Goal: Task Accomplishment & Management: Use online tool/utility

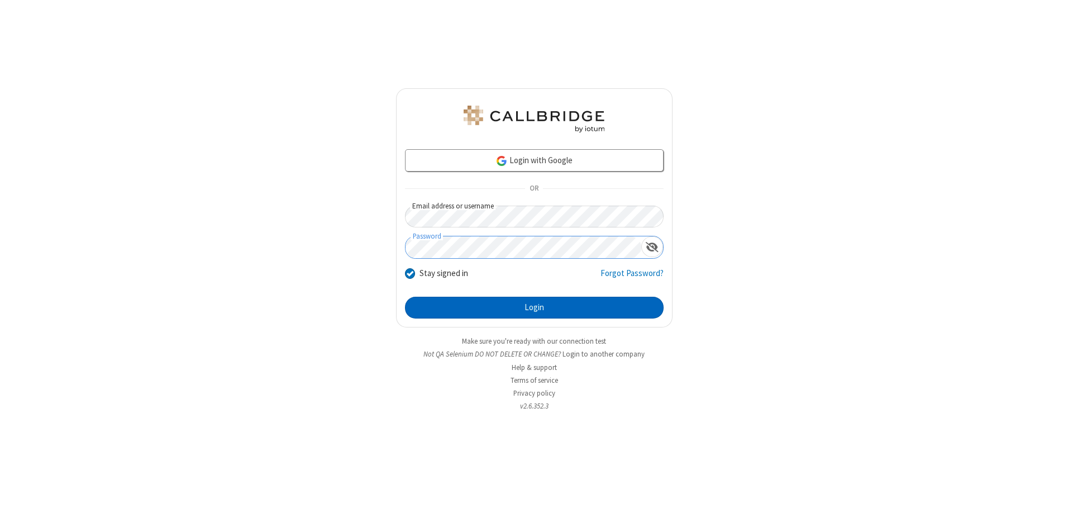
click at [534, 307] on button "Login" at bounding box center [534, 308] width 259 height 22
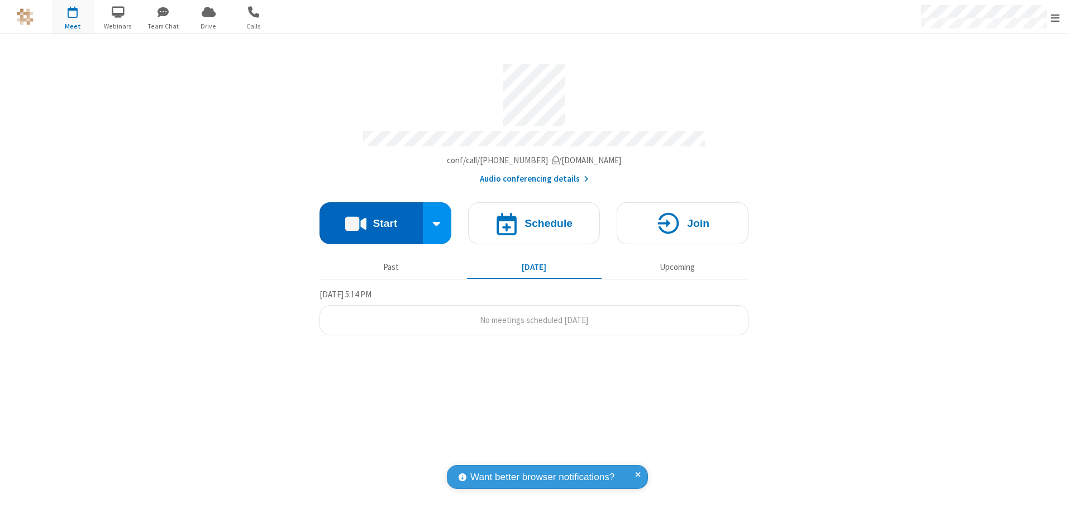
click at [371, 219] on button "Start" at bounding box center [370, 223] width 103 height 42
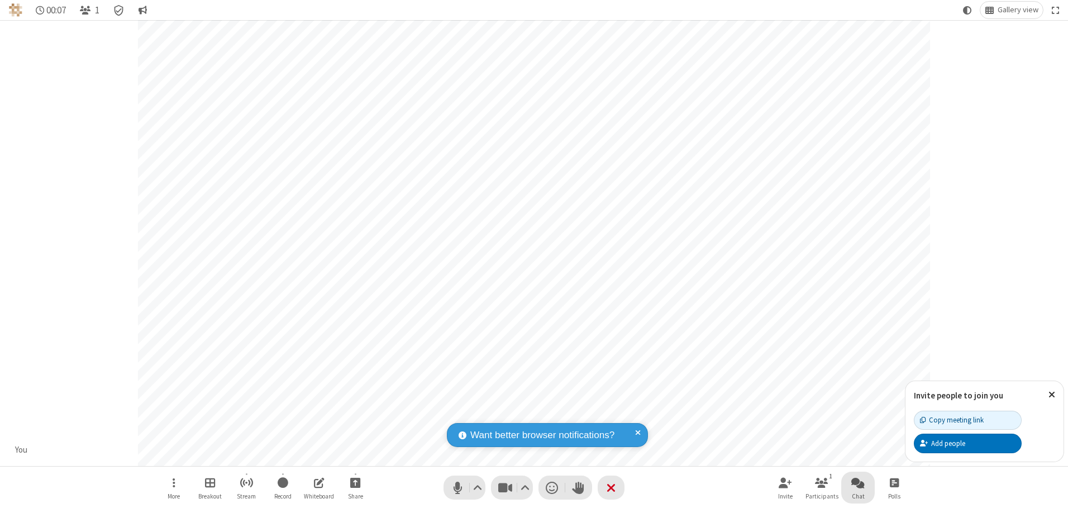
click at [858, 482] on span "Open chat" at bounding box center [857, 482] width 13 height 14
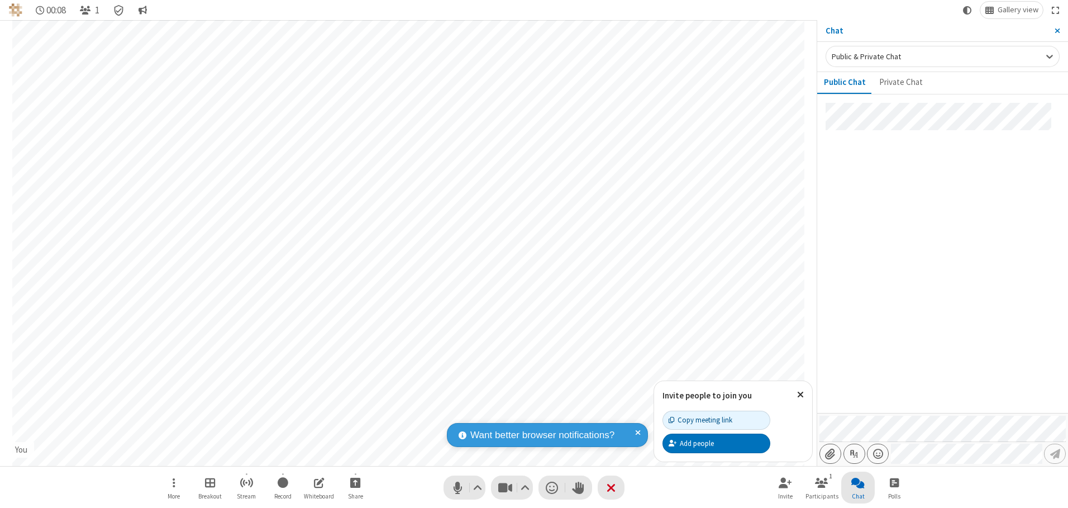
type input "C:\fakepath\doc_test.docx"
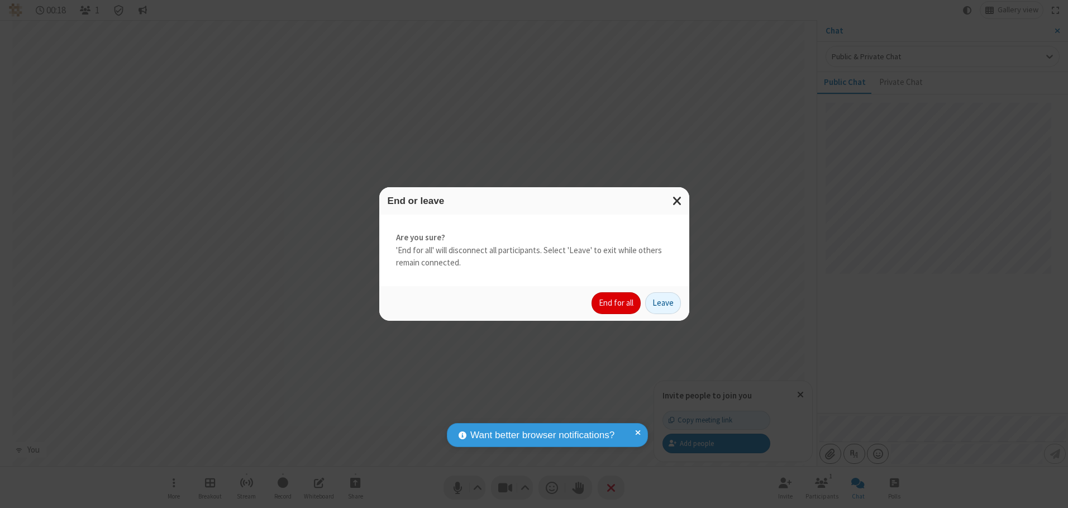
click at [616, 303] on button "End for all" at bounding box center [615, 303] width 49 height 22
